Goal: Task Accomplishment & Management: Manage account settings

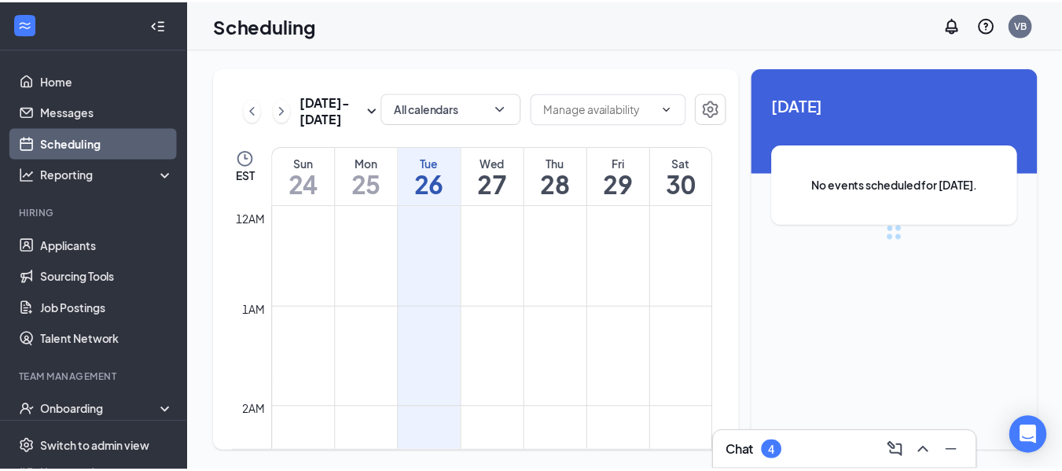
scroll to position [773, 0]
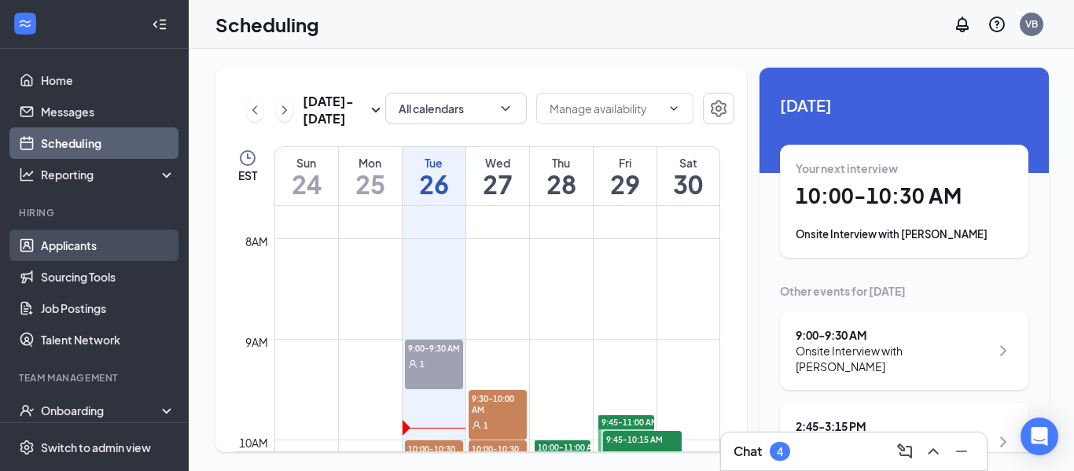
click at [65, 245] on link "Applicants" at bounding box center [108, 245] width 134 height 31
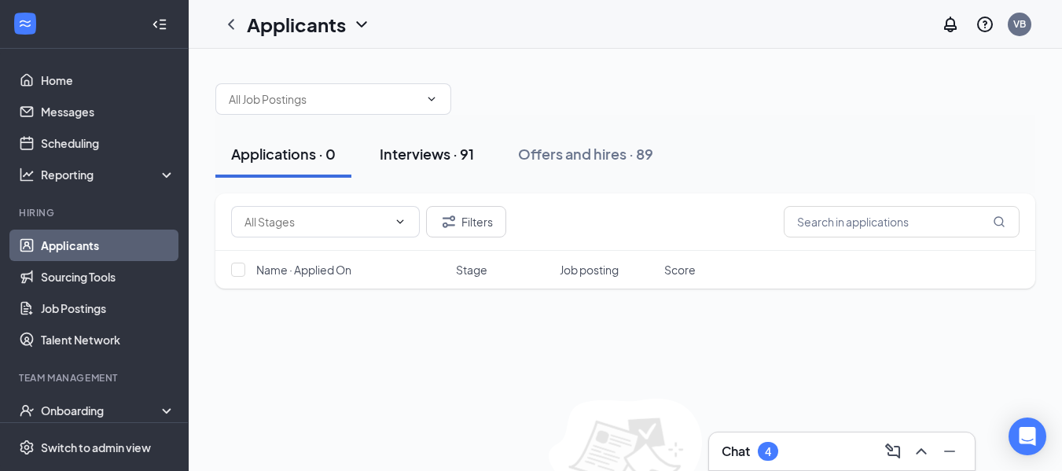
click at [431, 156] on div "Interviews · 91" at bounding box center [427, 154] width 94 height 20
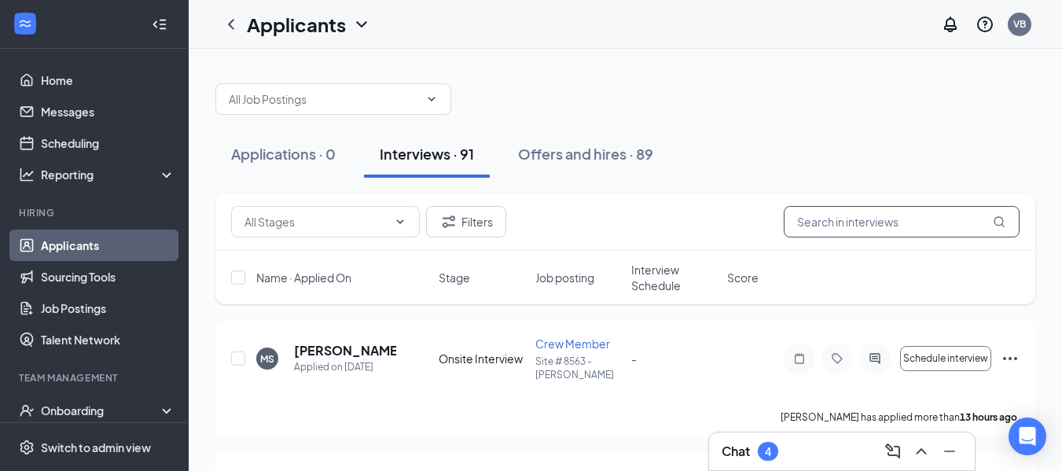
click at [848, 225] on input "text" at bounding box center [902, 221] width 236 height 31
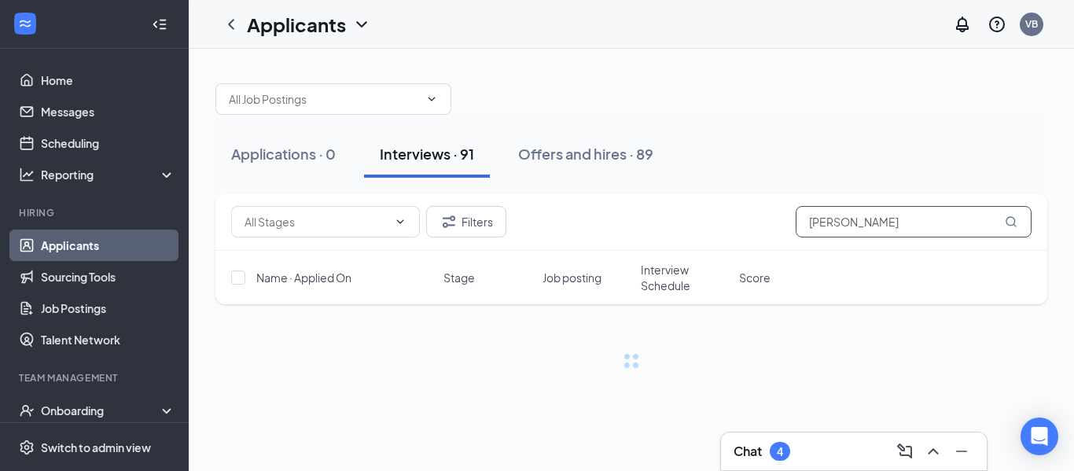
type input "[PERSON_NAME]"
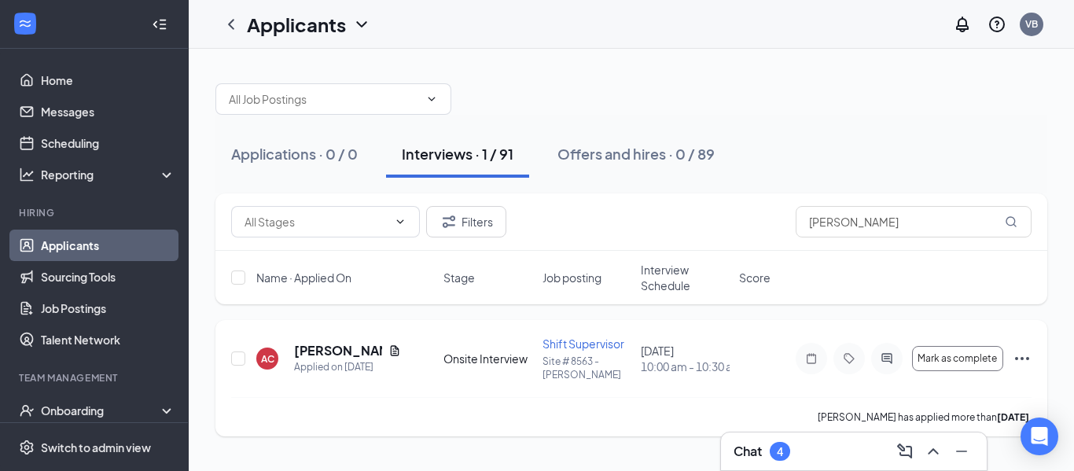
click at [586, 344] on span "Shift Supervisor" at bounding box center [584, 344] width 82 height 14
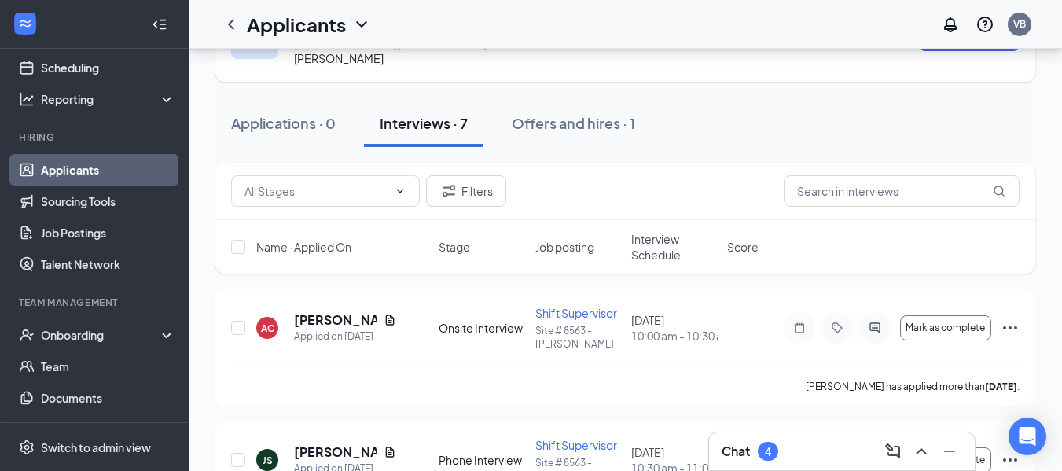
scroll to position [78, 0]
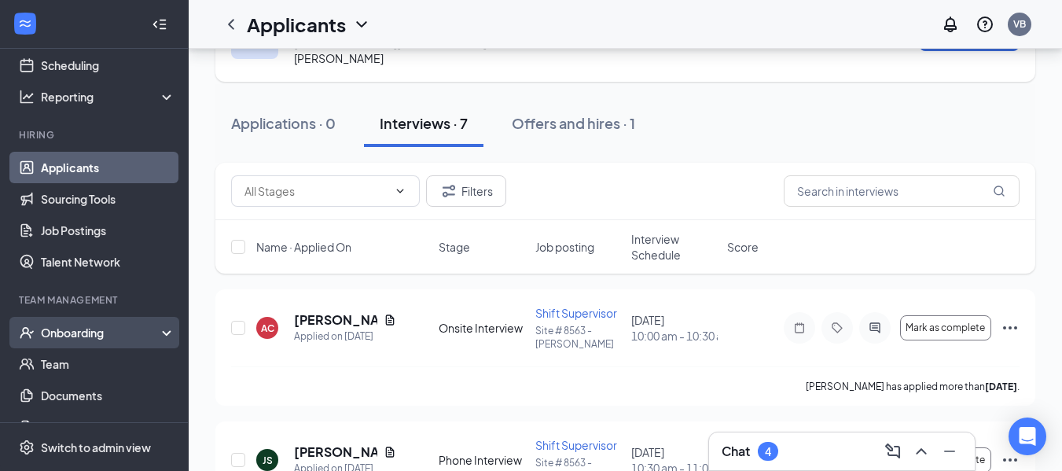
click at [154, 329] on div "Onboarding" at bounding box center [94, 332] width 189 height 31
click at [73, 367] on link "Overview" at bounding box center [108, 363] width 134 height 31
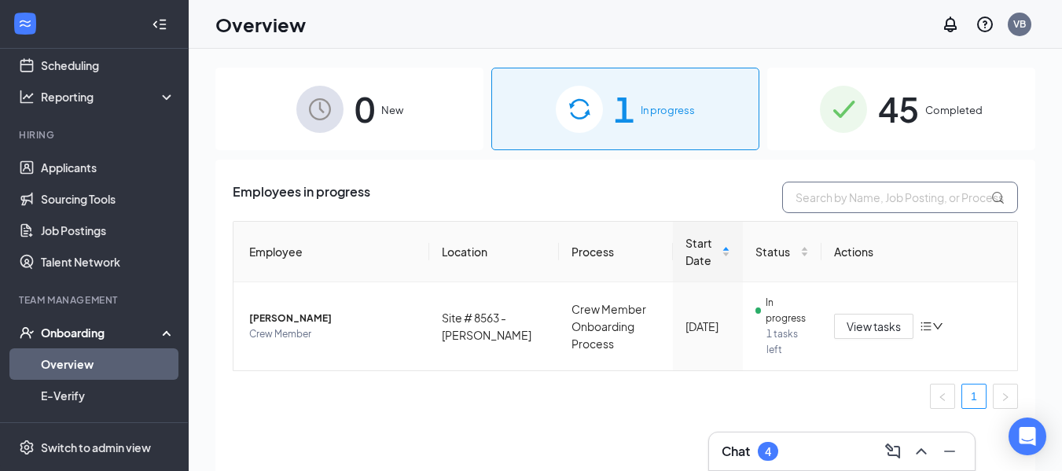
click at [842, 197] on input "text" at bounding box center [900, 197] width 236 height 31
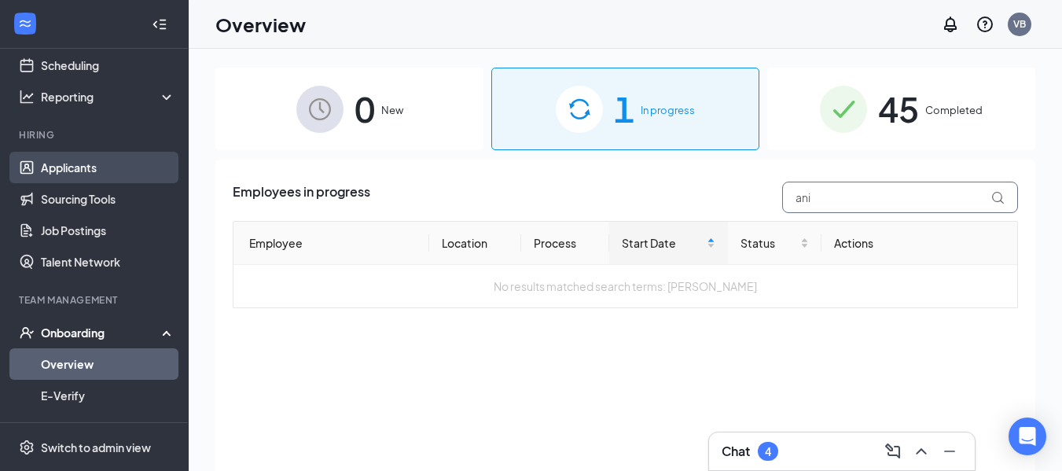
type input "ani"
click at [82, 165] on link "Applicants" at bounding box center [108, 167] width 134 height 31
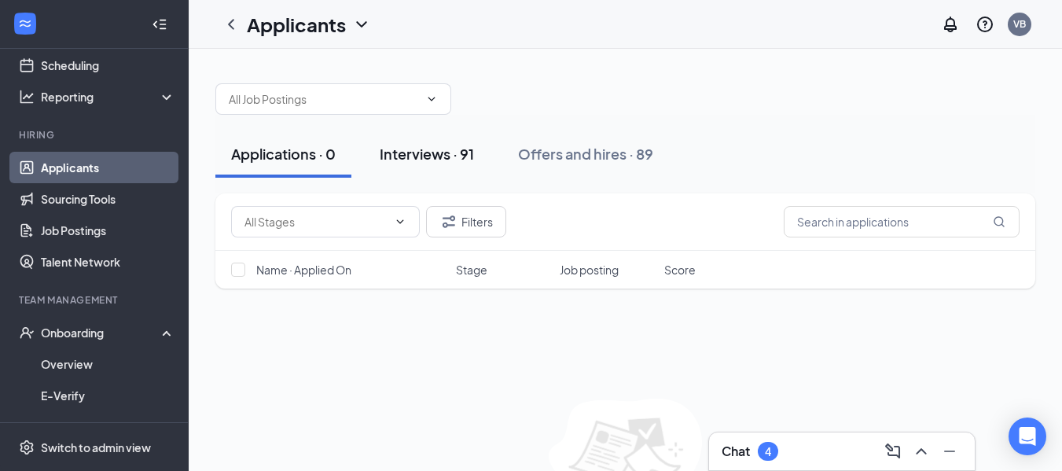
click at [423, 153] on div "Interviews · 91" at bounding box center [427, 154] width 94 height 20
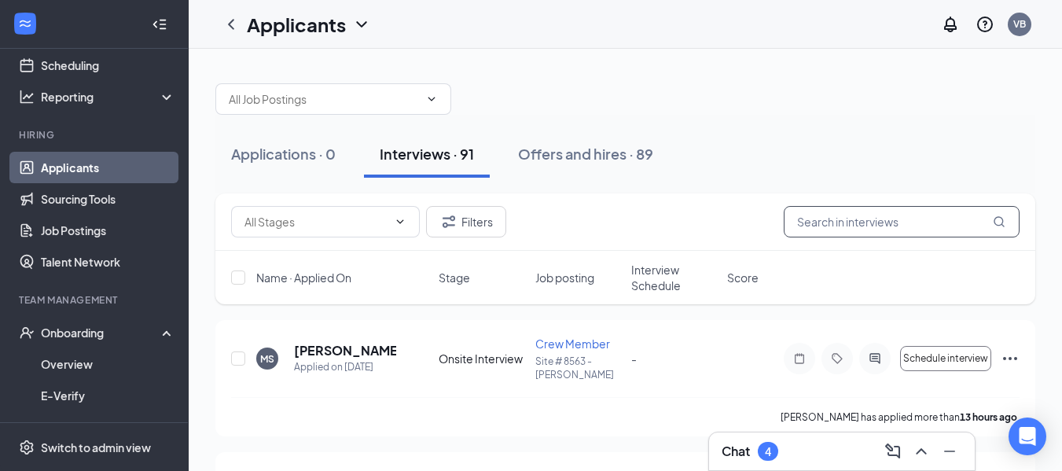
click at [871, 221] on input "text" at bounding box center [902, 221] width 236 height 31
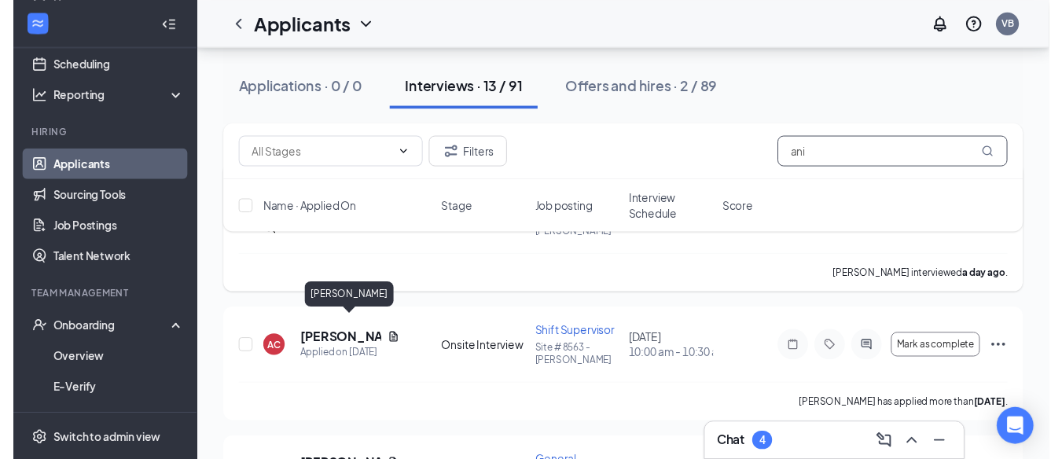
scroll to position [157, 0]
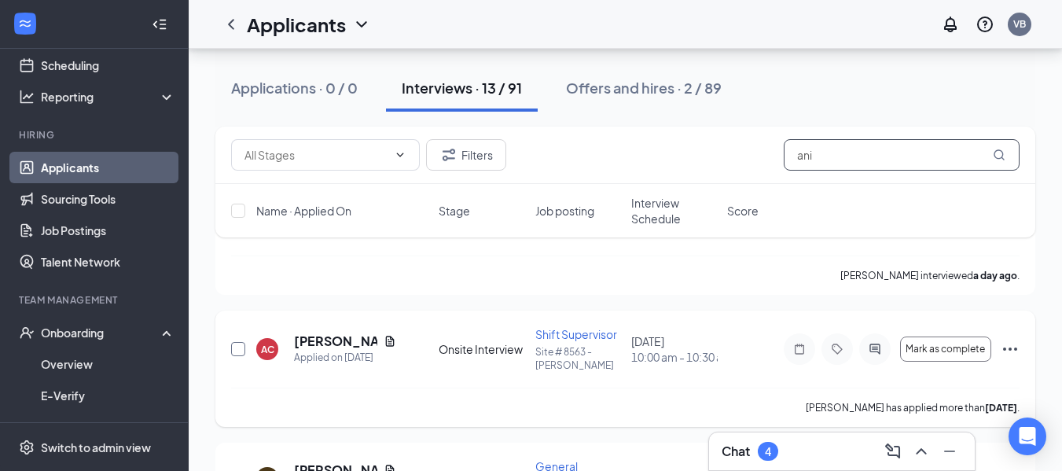
type input "ani"
click at [237, 342] on input "checkbox" at bounding box center [238, 349] width 14 height 14
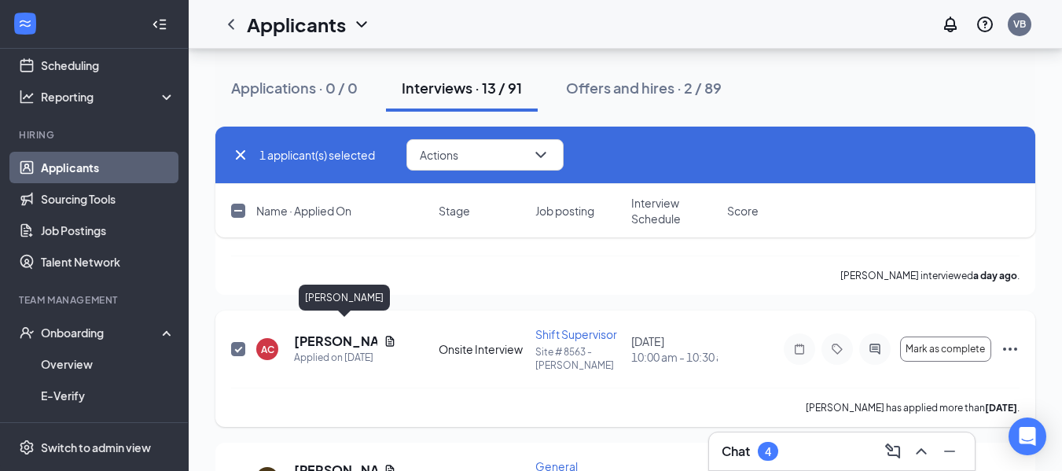
click at [331, 333] on h5 "[PERSON_NAME]" at bounding box center [335, 341] width 83 height 17
checkbox input "false"
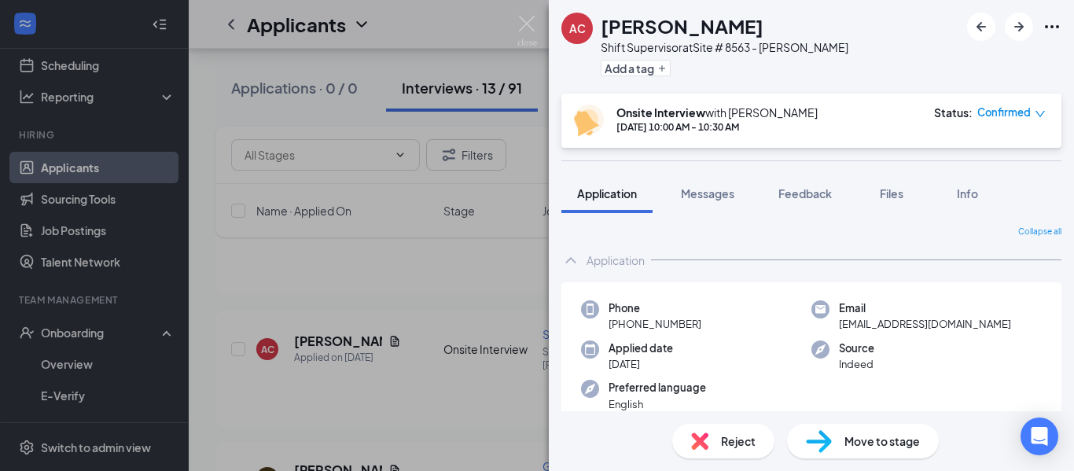
click at [877, 445] on span "Move to stage" at bounding box center [881, 440] width 75 height 17
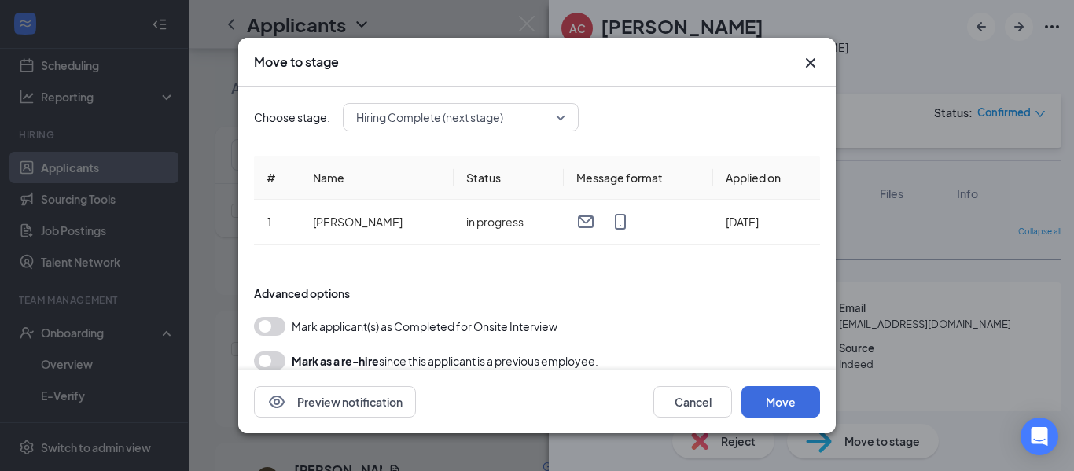
click at [86, 331] on div "Move to stage Choose stage: Hiring Complete (next stage) # Name Status Message …" at bounding box center [537, 235] width 1074 height 471
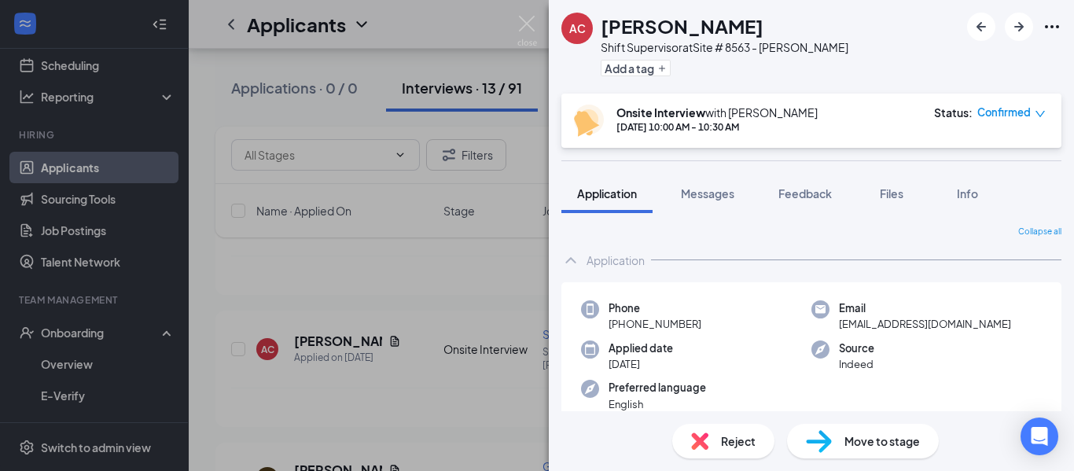
click at [84, 333] on div "AC [PERSON_NAME] Shift Supervisor at Site # 8563 - [PERSON_NAME] Add a tag Onsi…" at bounding box center [537, 235] width 1074 height 471
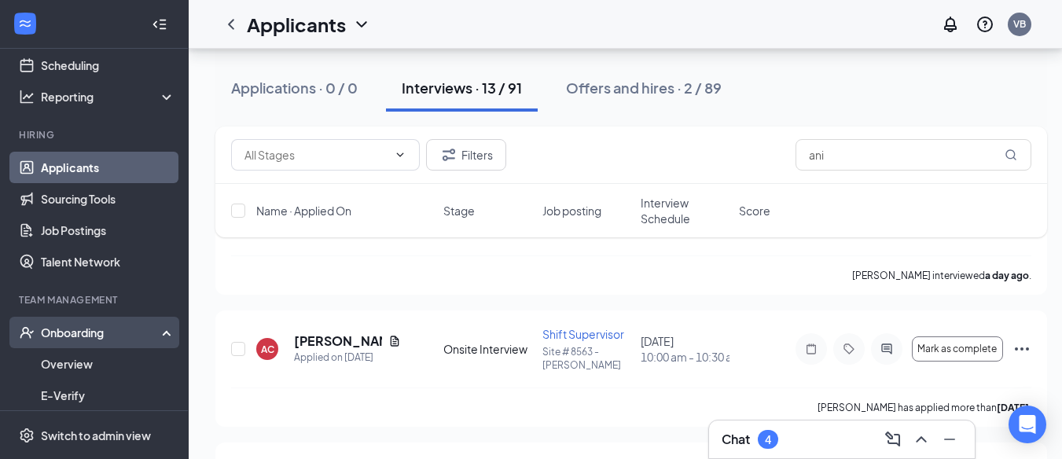
click at [83, 334] on div "Onboarding" at bounding box center [101, 333] width 121 height 16
click at [83, 336] on div "Onboarding" at bounding box center [101, 333] width 121 height 16
click at [61, 362] on link "Overview" at bounding box center [108, 363] width 134 height 31
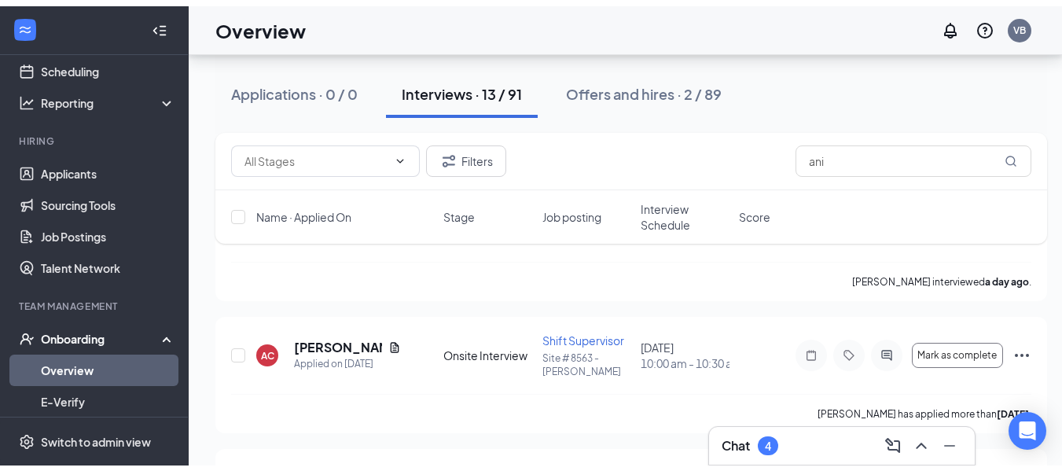
scroll to position [71, 0]
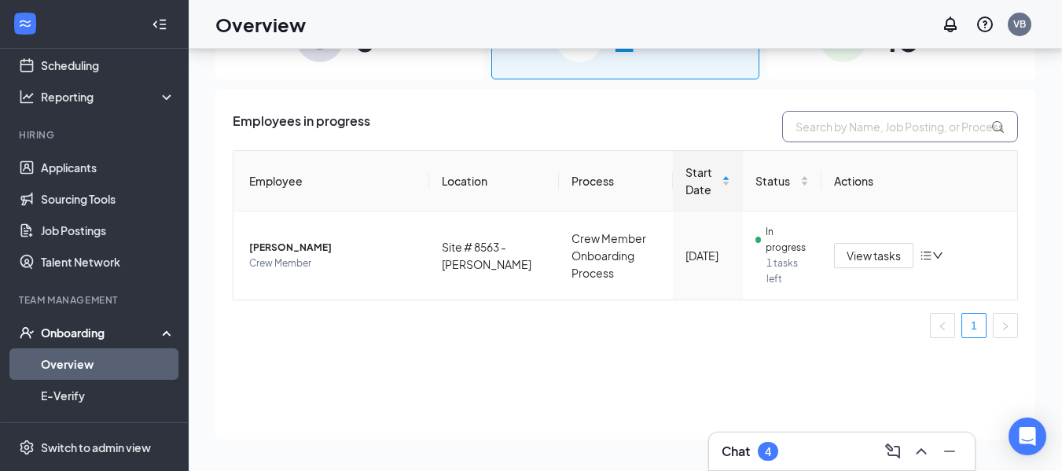
click at [832, 127] on input "text" at bounding box center [900, 126] width 236 height 31
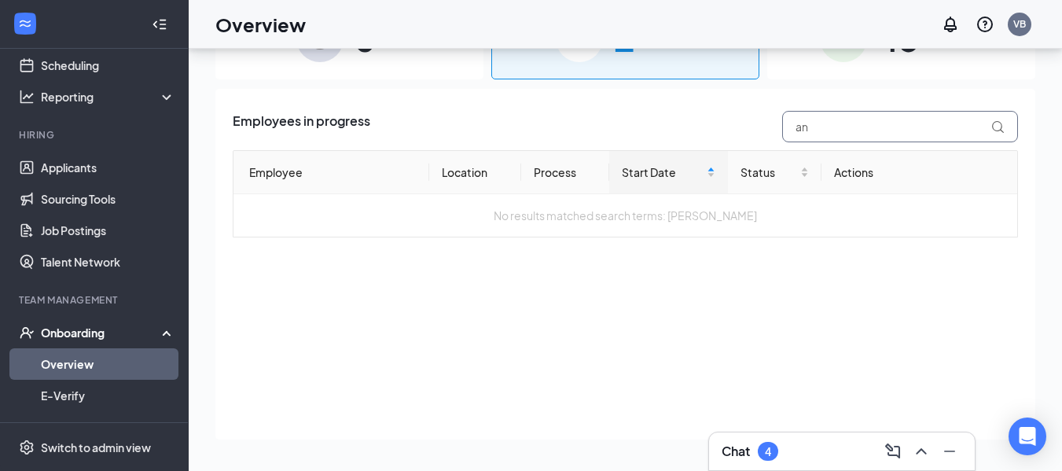
type input "a"
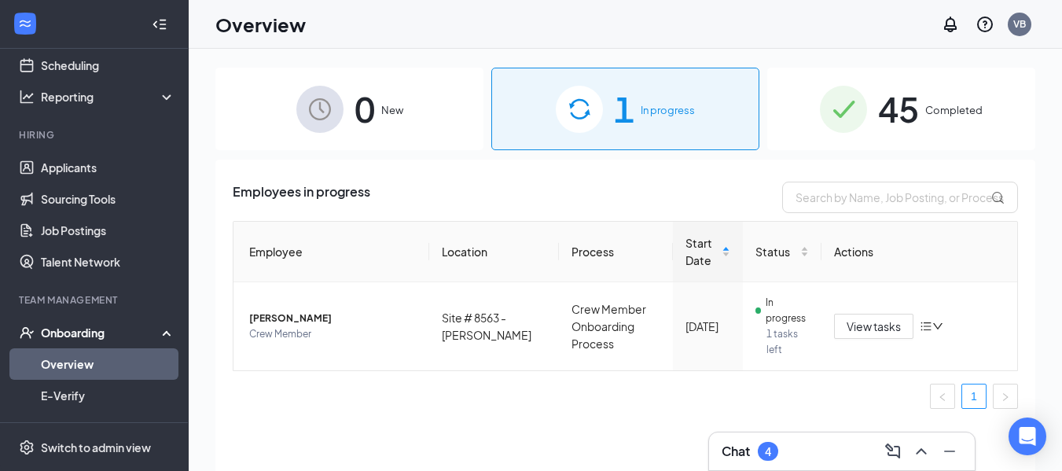
click at [385, 110] on span "New" at bounding box center [392, 110] width 22 height 16
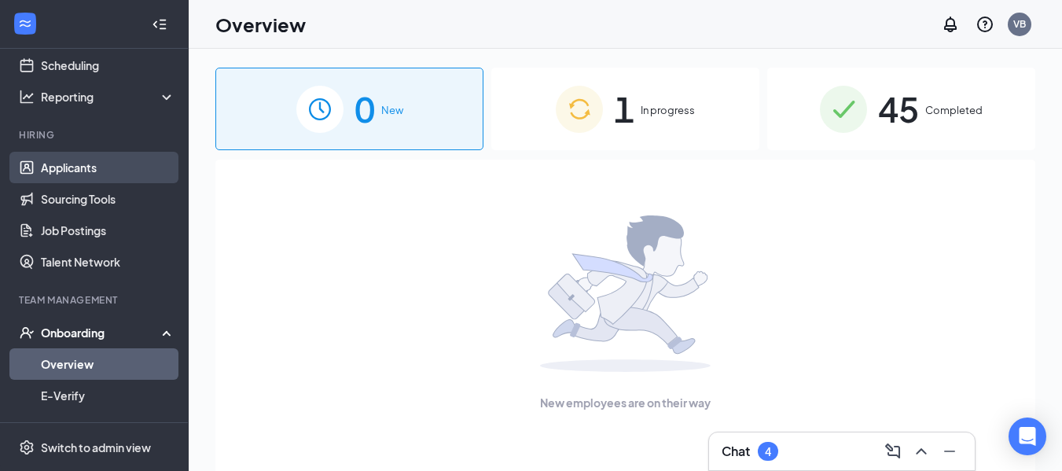
click at [78, 165] on link "Applicants" at bounding box center [108, 167] width 134 height 31
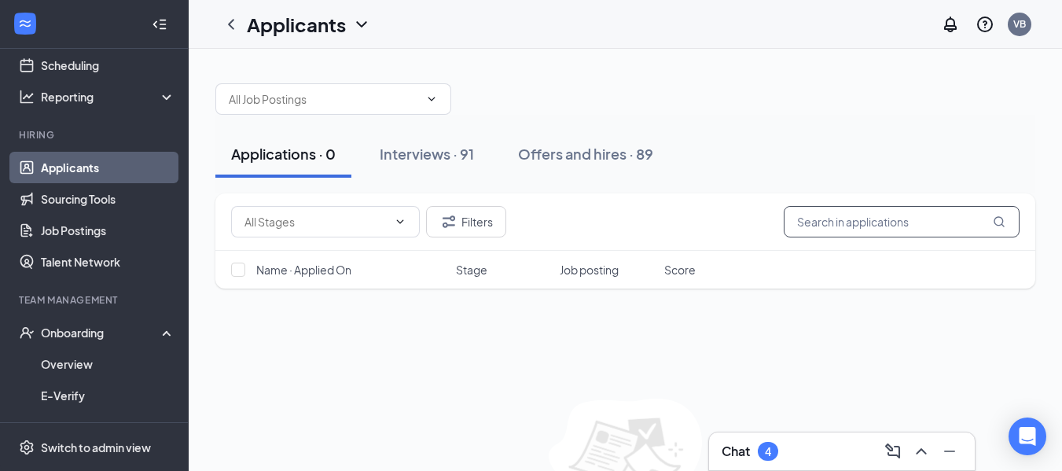
click at [822, 223] on input "text" at bounding box center [902, 221] width 236 height 31
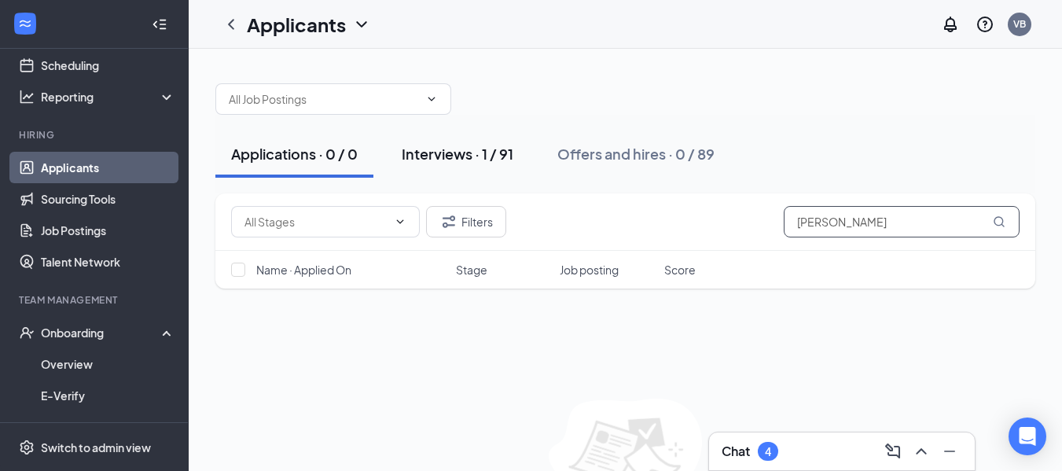
type input "[PERSON_NAME]"
click at [456, 153] on div "Interviews · 1 / 91" at bounding box center [458, 154] width 112 height 20
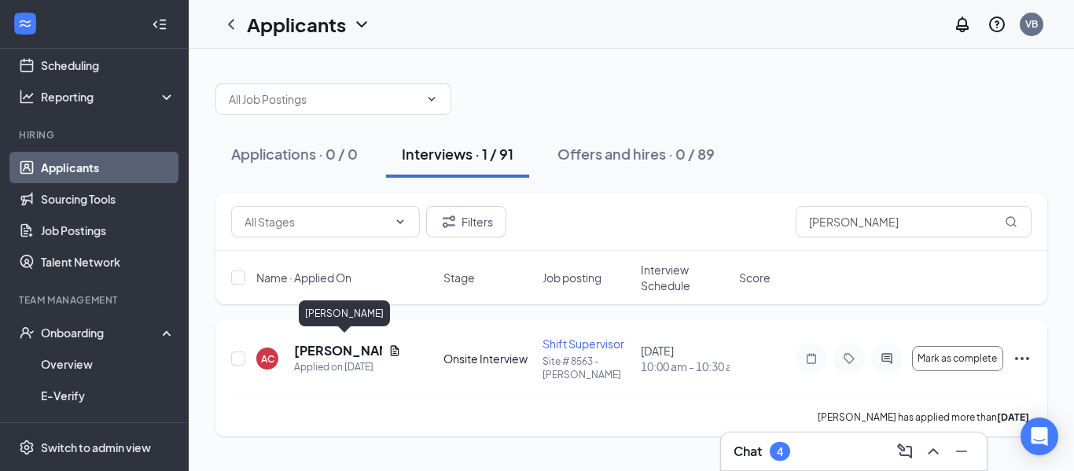
click at [330, 344] on h5 "[PERSON_NAME]" at bounding box center [338, 350] width 88 height 17
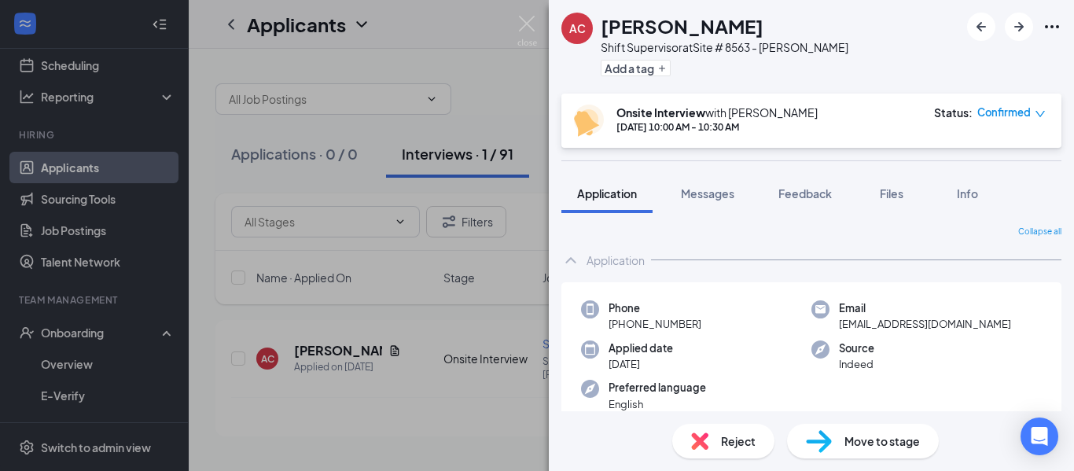
click at [872, 442] on span "Move to stage" at bounding box center [881, 440] width 75 height 17
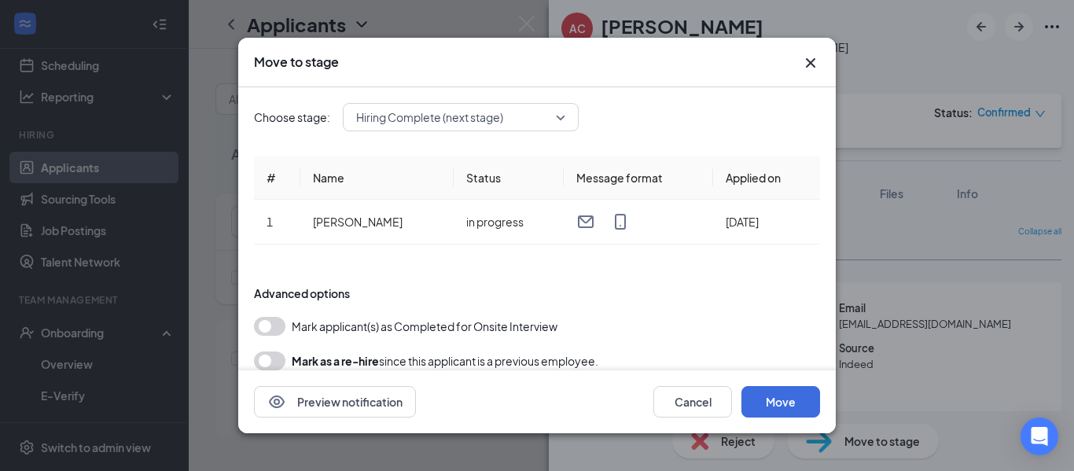
click at [561, 120] on span "Hiring Complete (next stage)" at bounding box center [460, 117] width 209 height 24
click at [682, 127] on div "Choose stage: Hiring Complete (next stage) 3972113 3962798 4031544 Application …" at bounding box center [537, 117] width 566 height 28
click at [784, 406] on button "Move" at bounding box center [780, 401] width 79 height 31
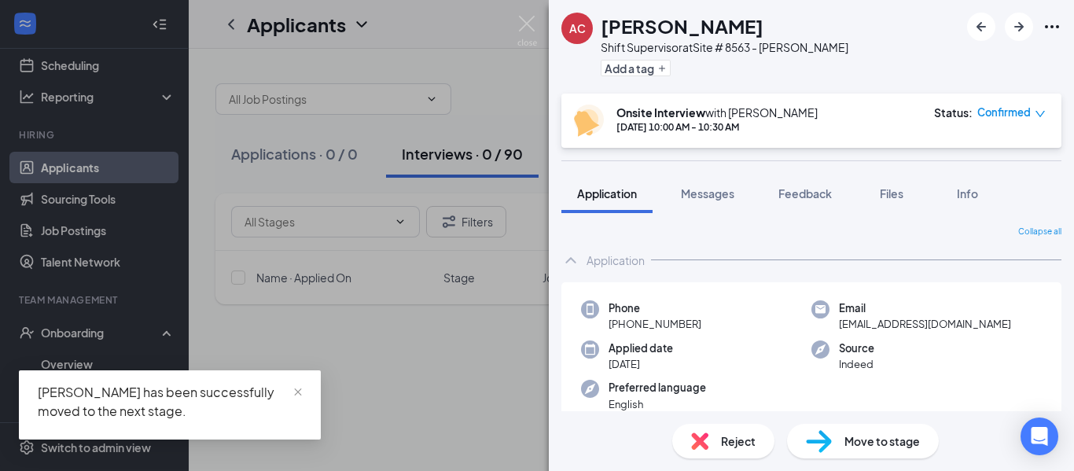
click at [479, 390] on div "AC [PERSON_NAME] Shift Supervisor at Site # 8563 - [PERSON_NAME] Add a tag Onsi…" at bounding box center [537, 235] width 1074 height 471
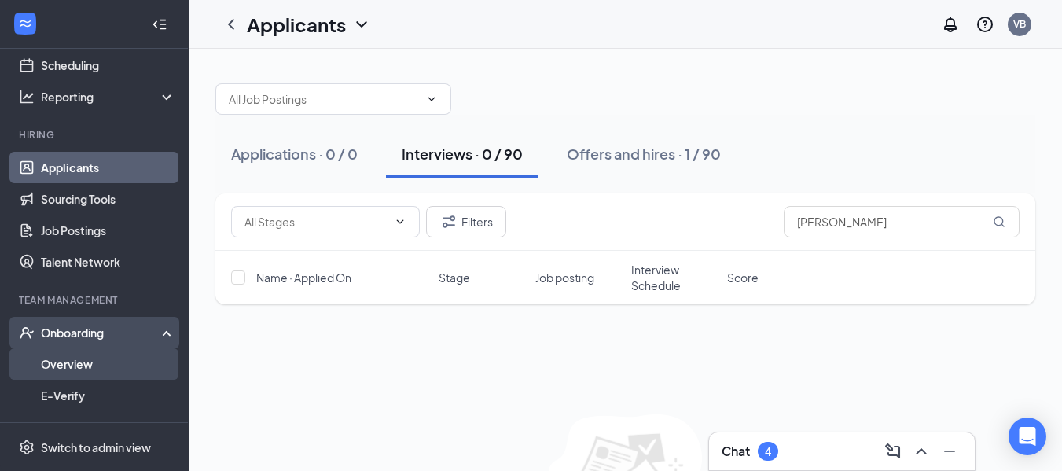
click at [72, 361] on link "Overview" at bounding box center [108, 363] width 134 height 31
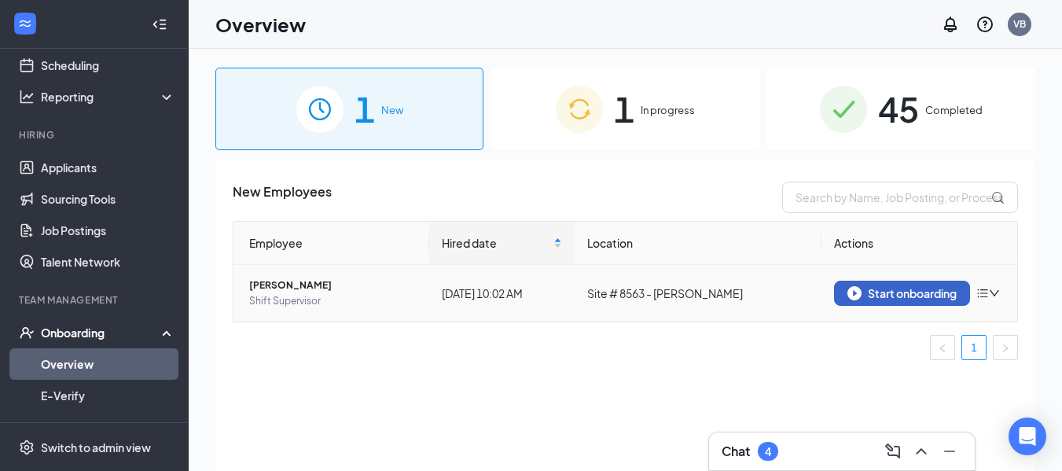
click at [897, 292] on div "Start onboarding" at bounding box center [902, 293] width 109 height 14
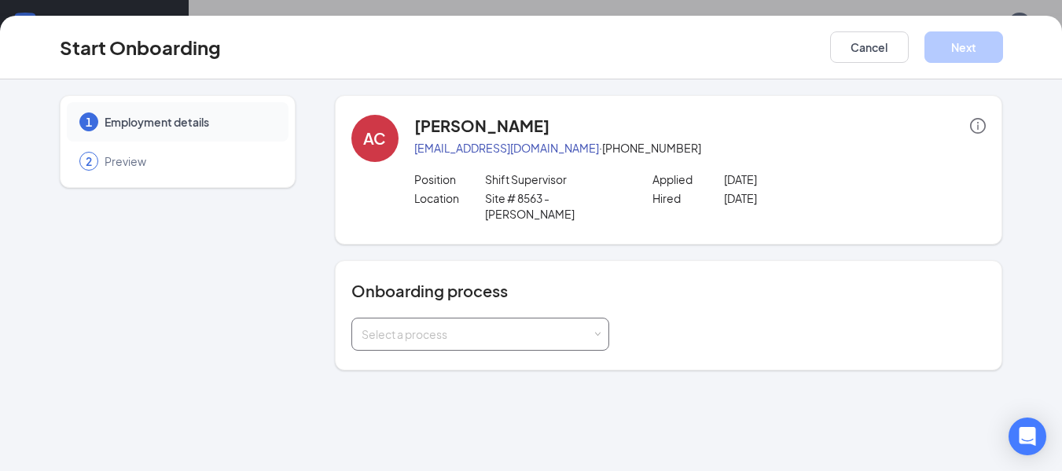
click at [602, 318] on div "Select a process" at bounding box center [480, 334] width 258 height 33
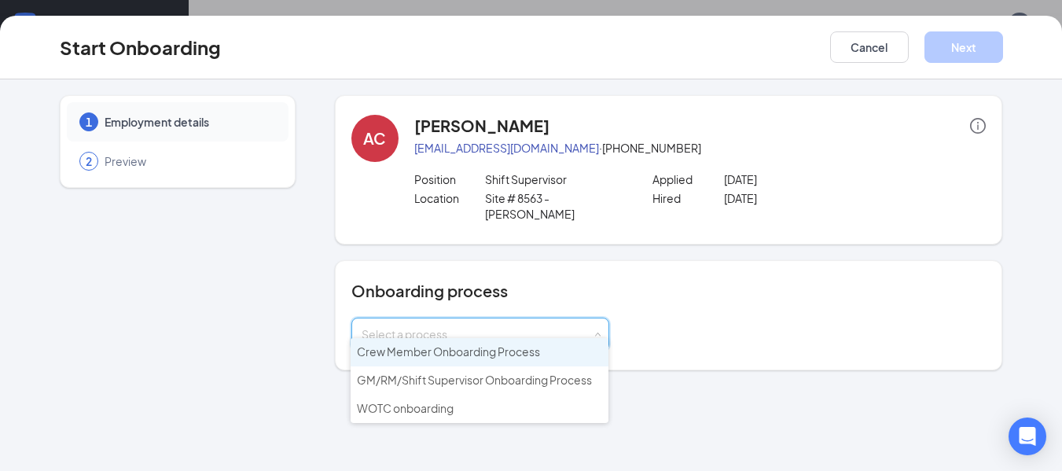
click at [438, 351] on span "Crew Member Onboarding Process" at bounding box center [448, 351] width 183 height 14
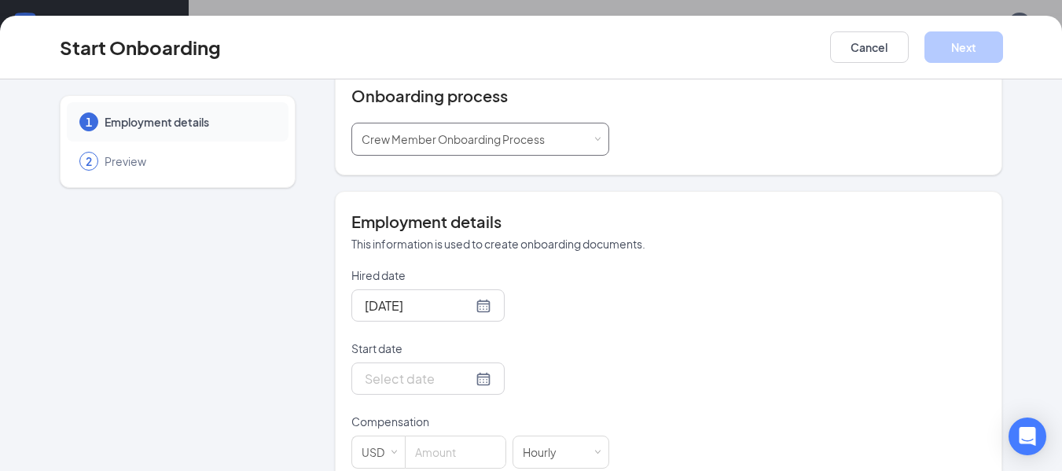
scroll to position [236, 0]
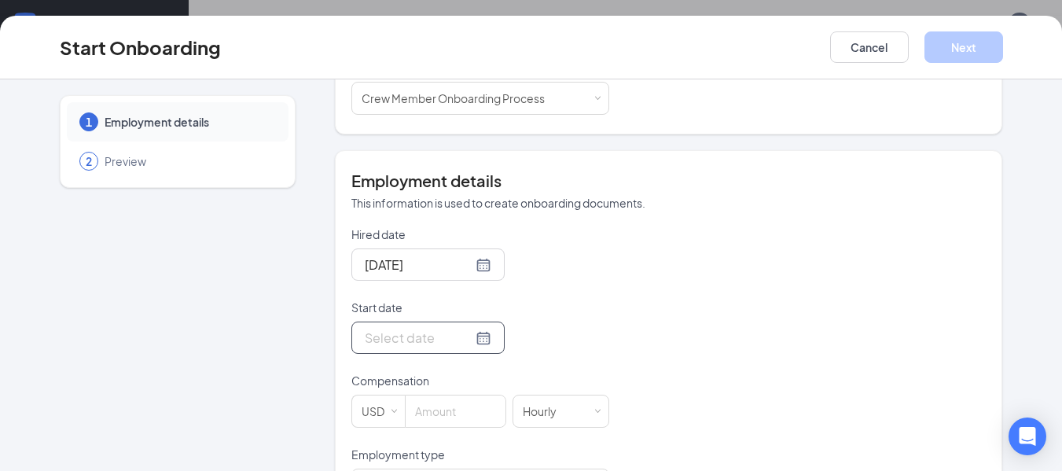
click at [467, 328] on div at bounding box center [428, 338] width 127 height 20
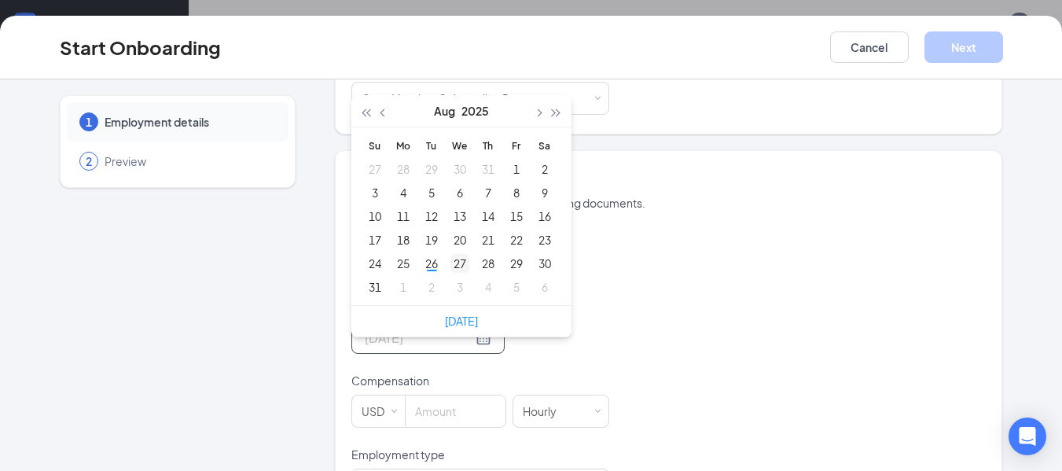
type input "[DATE]"
click at [453, 254] on div "27" at bounding box center [460, 263] width 19 height 19
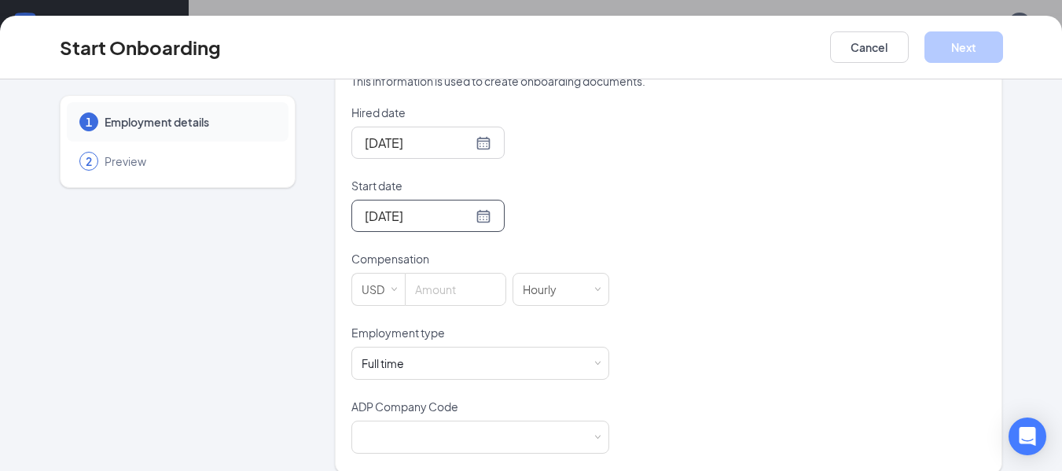
scroll to position [360, 0]
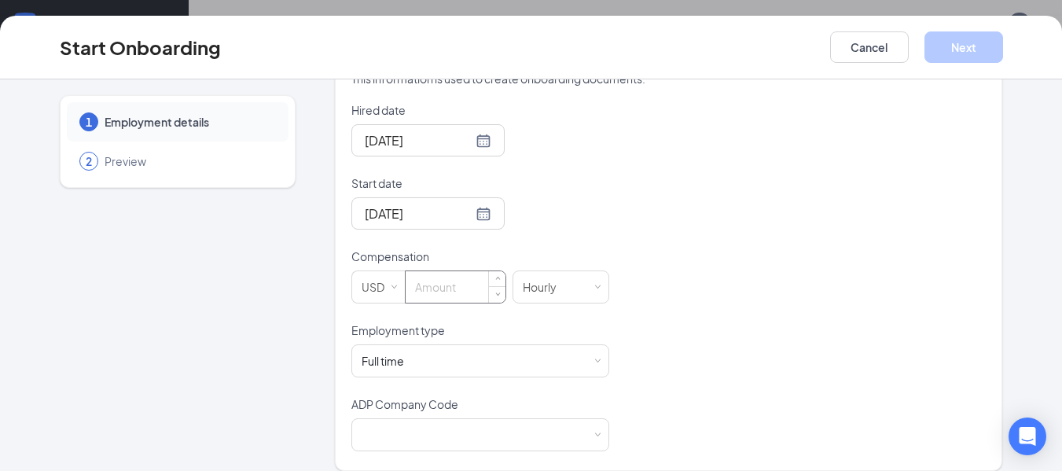
click at [419, 273] on input at bounding box center [456, 286] width 100 height 31
type input "12"
drag, startPoint x: 397, startPoint y: 407, endPoint x: 605, endPoint y: 410, distance: 207.6
click at [590, 419] on div at bounding box center [480, 434] width 237 height 31
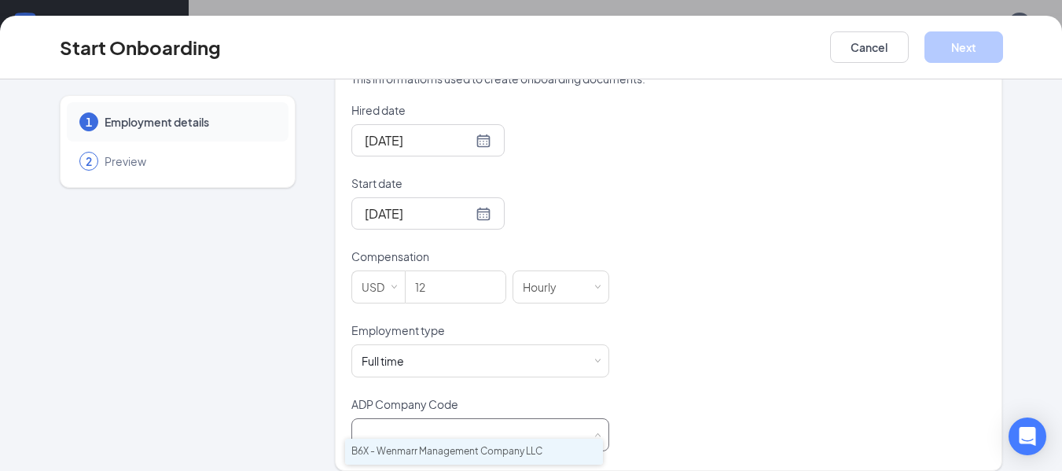
click at [505, 451] on li "B6X - Wenmarr Management Company LLC" at bounding box center [474, 452] width 258 height 26
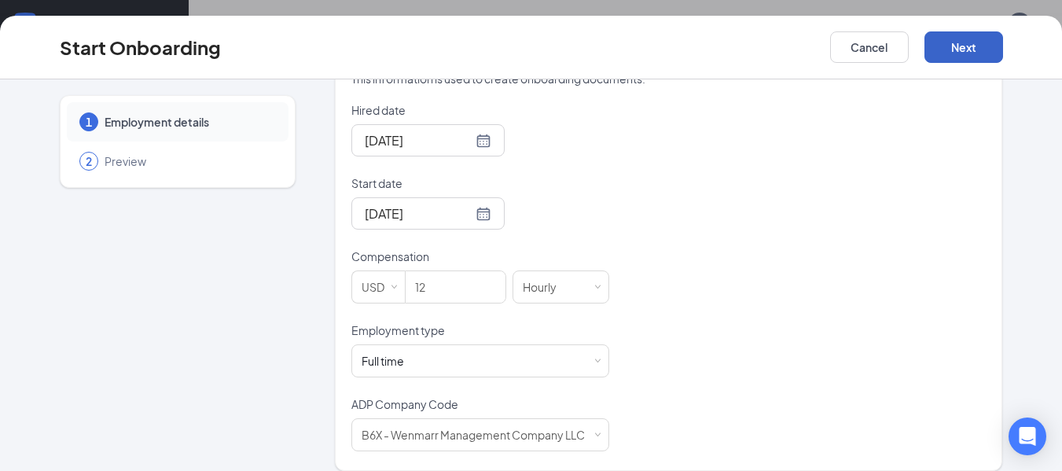
click at [961, 43] on button "Next" at bounding box center [964, 46] width 79 height 31
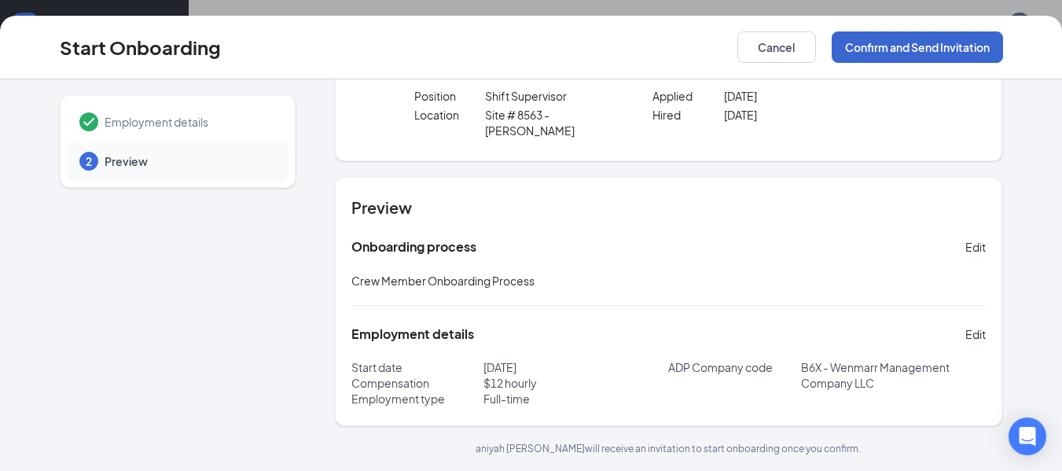
scroll to position [68, 0]
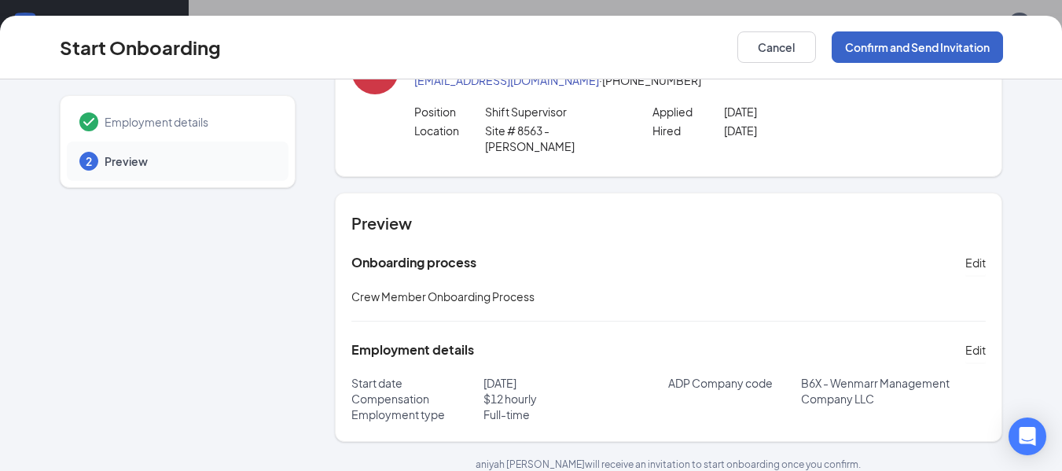
click at [904, 42] on button "Confirm and Send Invitation" at bounding box center [917, 46] width 171 height 31
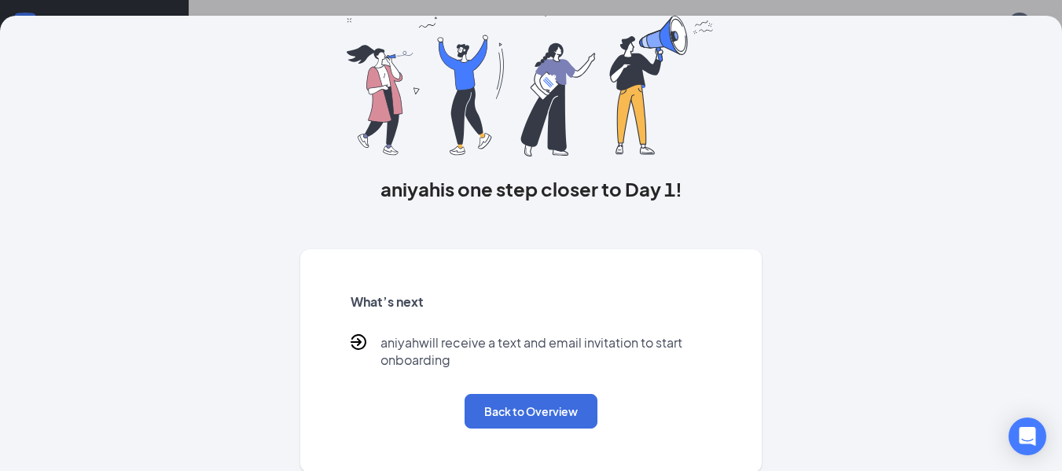
scroll to position [100, 0]
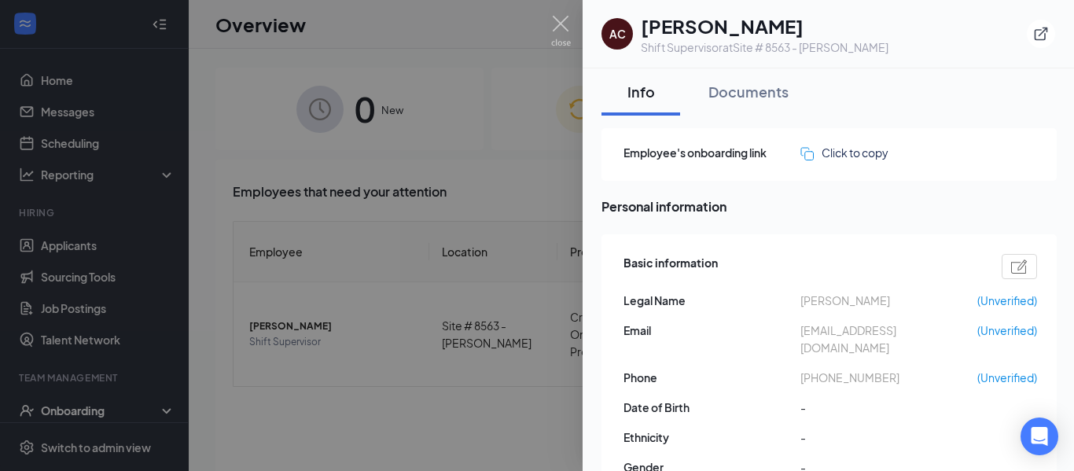
click at [450, 124] on div at bounding box center [537, 235] width 1074 height 471
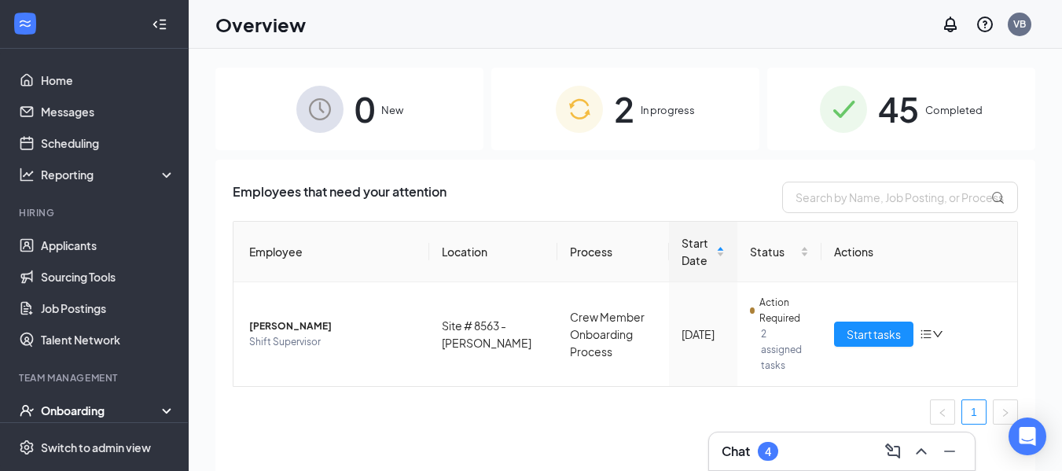
click at [660, 114] on span "In progress" at bounding box center [668, 110] width 54 height 16
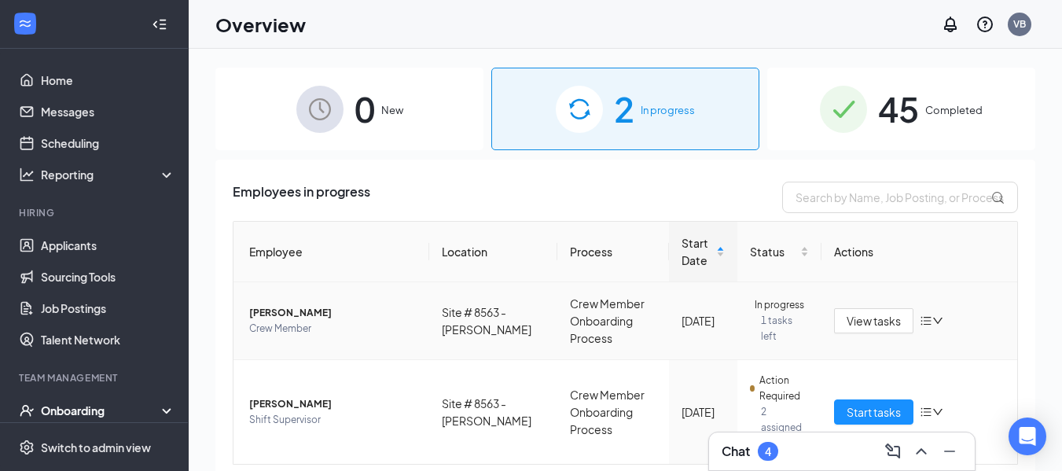
click at [278, 314] on span "[PERSON_NAME]" at bounding box center [332, 313] width 167 height 16
click at [255, 314] on span "[PERSON_NAME]" at bounding box center [332, 313] width 167 height 16
click at [576, 320] on td "Crew Member Onboarding Process" at bounding box center [613, 321] width 112 height 78
click at [932, 320] on icon "down" at bounding box center [937, 320] width 11 height 11
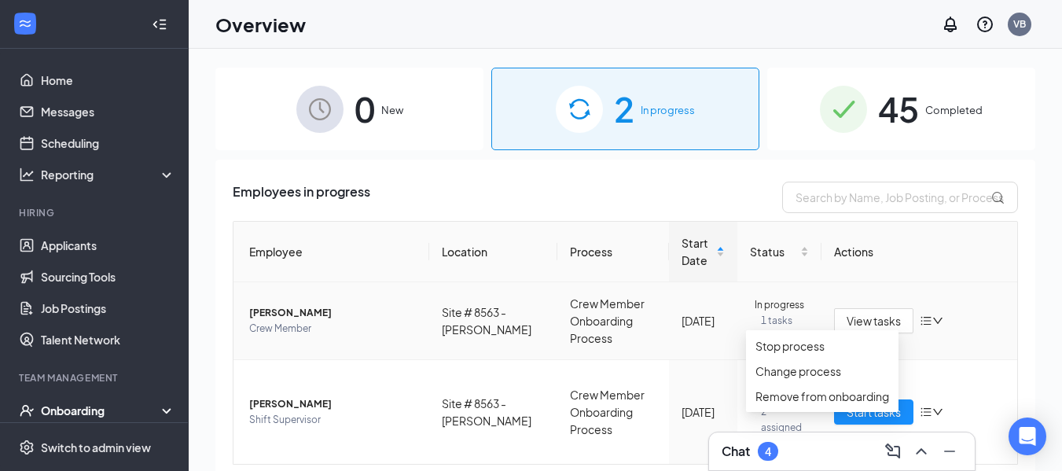
click at [979, 300] on td "View tasks" at bounding box center [920, 321] width 196 height 78
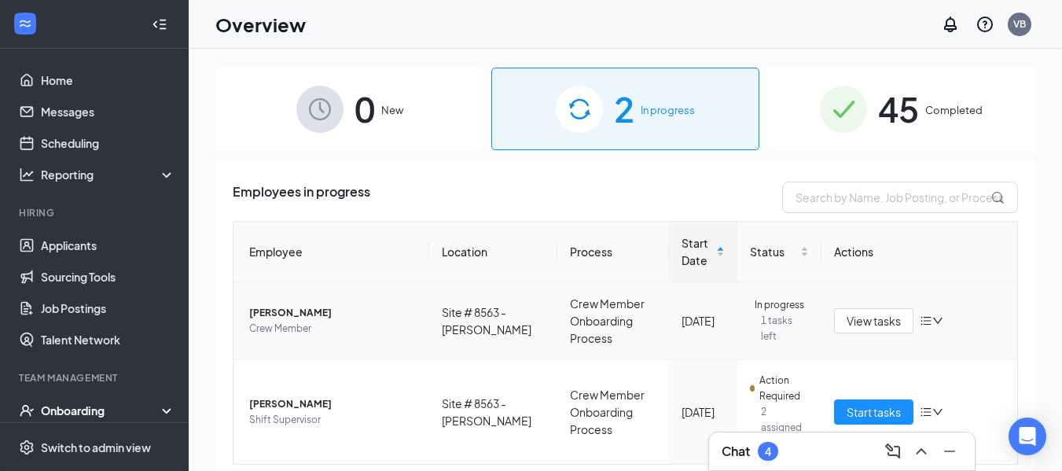
click at [278, 313] on span "[PERSON_NAME]" at bounding box center [332, 313] width 167 height 16
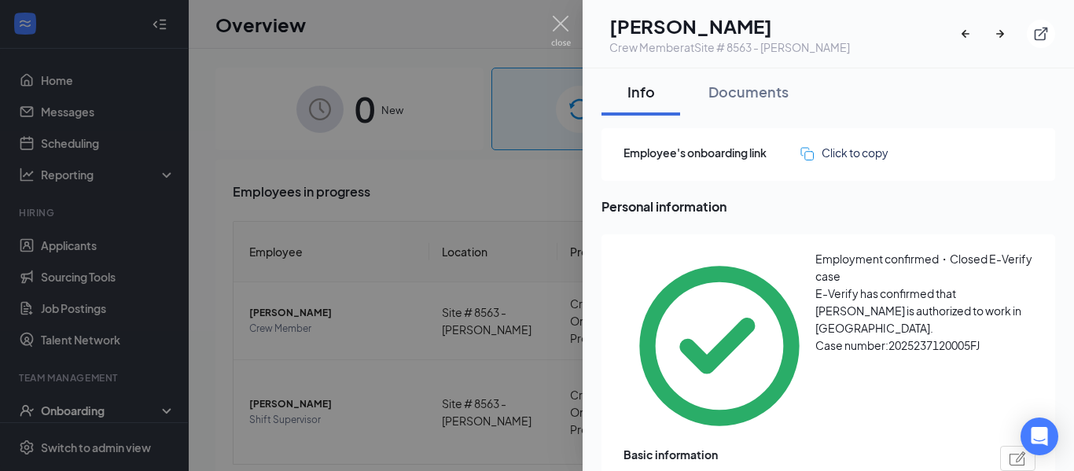
drag, startPoint x: 417, startPoint y: 181, endPoint x: 425, endPoint y: 183, distance: 9.0
click at [417, 181] on div at bounding box center [537, 235] width 1074 height 471
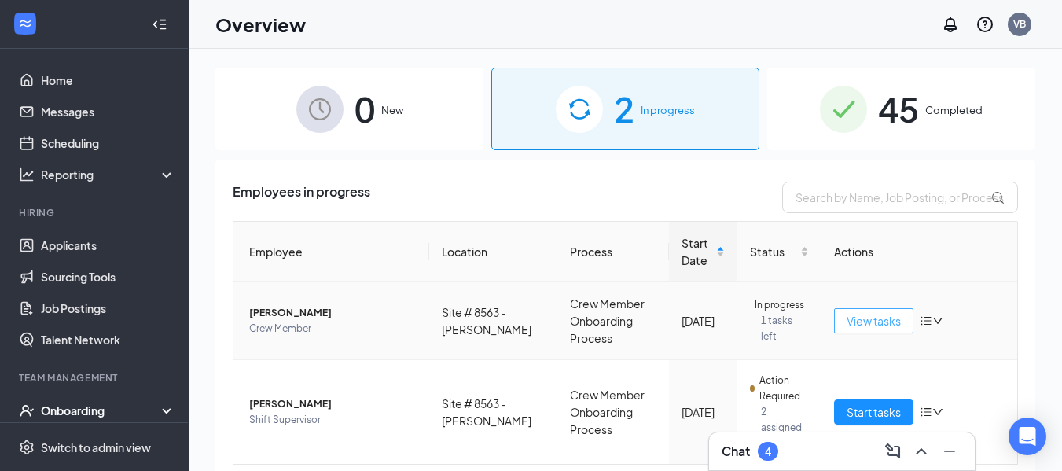
click at [882, 326] on span "View tasks" at bounding box center [874, 320] width 54 height 17
